Goal: Transaction & Acquisition: Purchase product/service

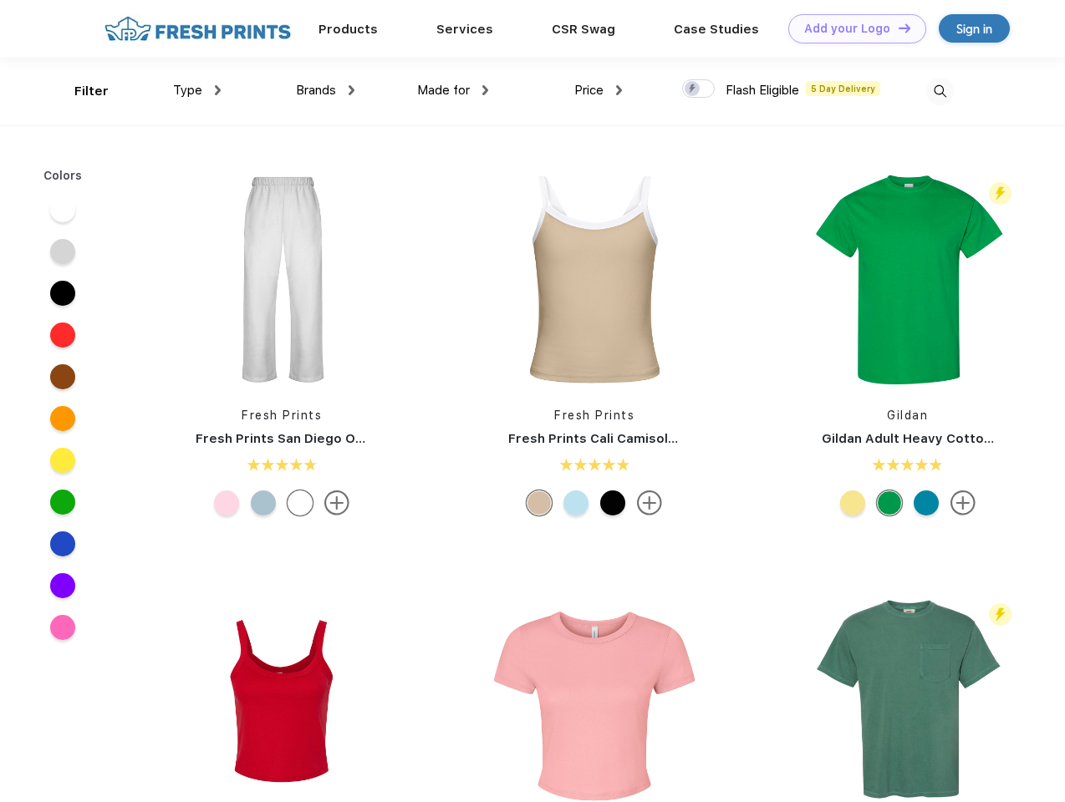
click at [851, 28] on link "Add your Logo Design Tool" at bounding box center [857, 28] width 138 height 29
click at [0, 0] on div "Design Tool" at bounding box center [0, 0] width 0 height 0
click at [897, 28] on link "Add your Logo Design Tool" at bounding box center [857, 28] width 138 height 29
click at [80, 91] on div "Filter" at bounding box center [91, 91] width 34 height 19
click at [197, 90] on span "Type" at bounding box center [187, 90] width 29 height 15
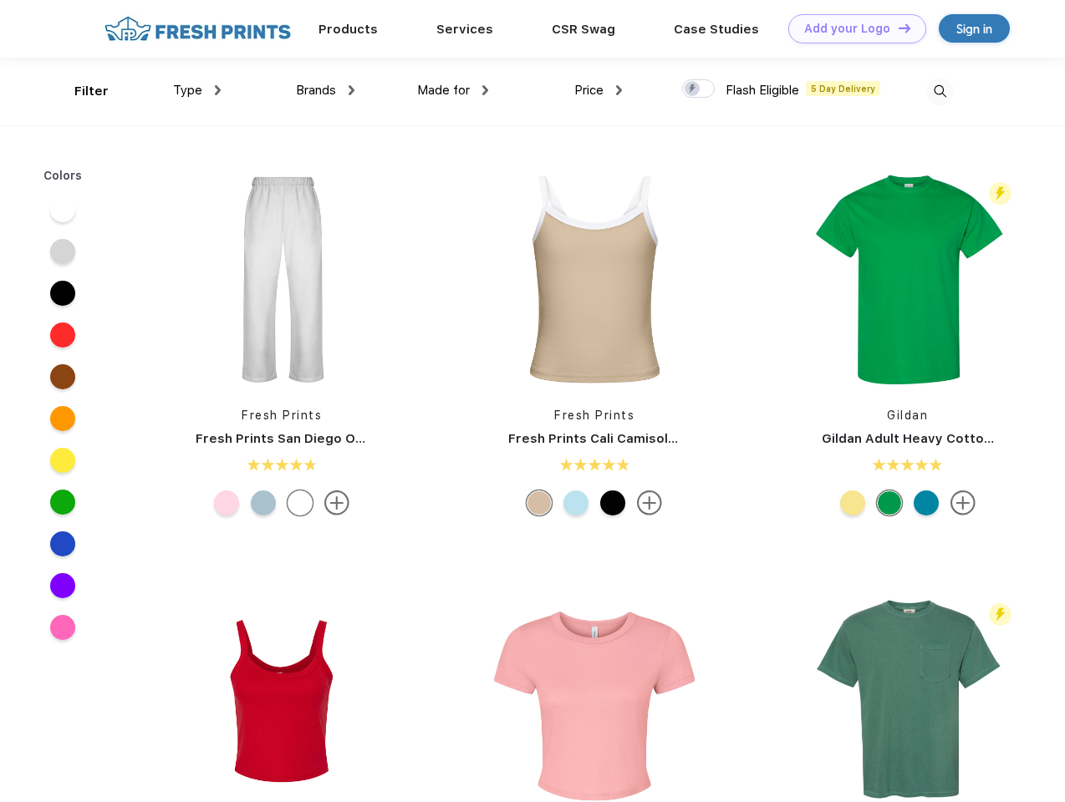
click at [325, 90] on span "Brands" at bounding box center [316, 90] width 40 height 15
click at [453, 90] on span "Made for" at bounding box center [443, 90] width 53 height 15
click at [598, 90] on span "Price" at bounding box center [588, 90] width 29 height 15
click at [699, 89] on div at bounding box center [698, 88] width 33 height 18
click at [693, 89] on input "checkbox" at bounding box center [687, 84] width 11 height 11
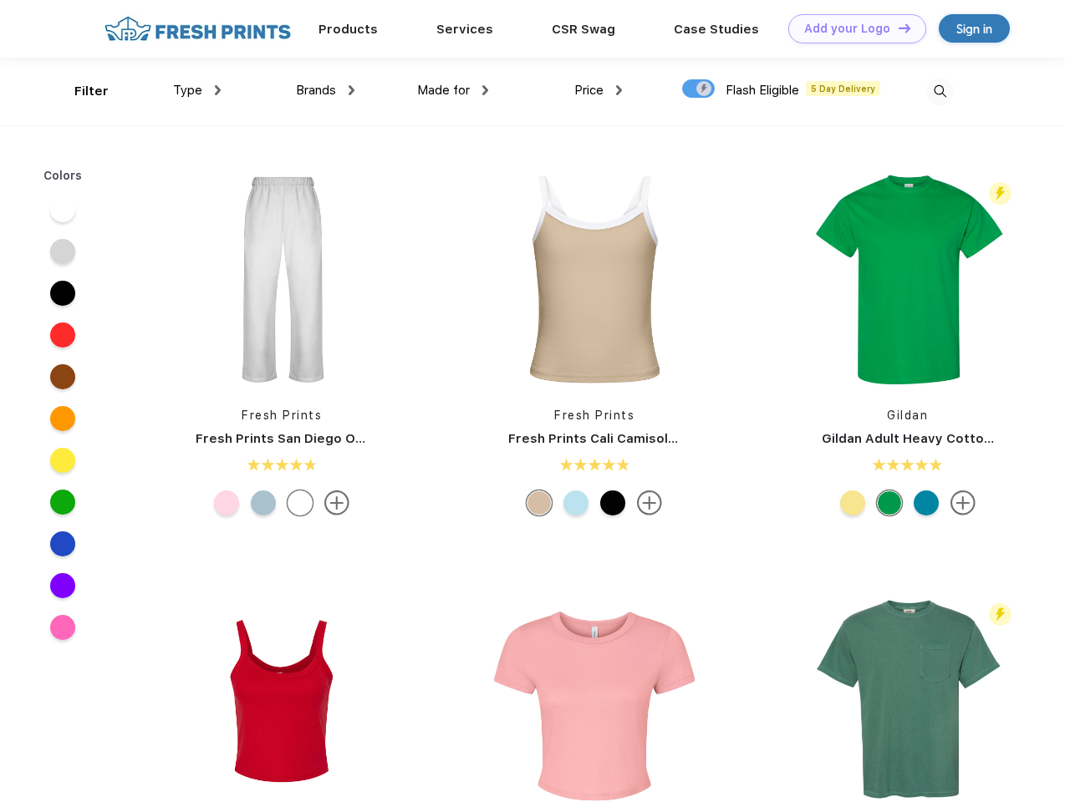
click at [939, 91] on img at bounding box center [940, 92] width 28 height 28
